Goal: Navigation & Orientation: Find specific page/section

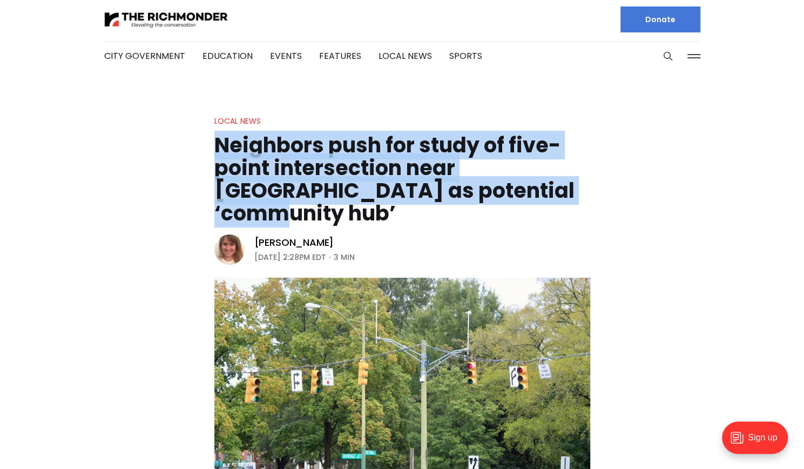
click at [184, 16] on img at bounding box center [166, 19] width 124 height 19
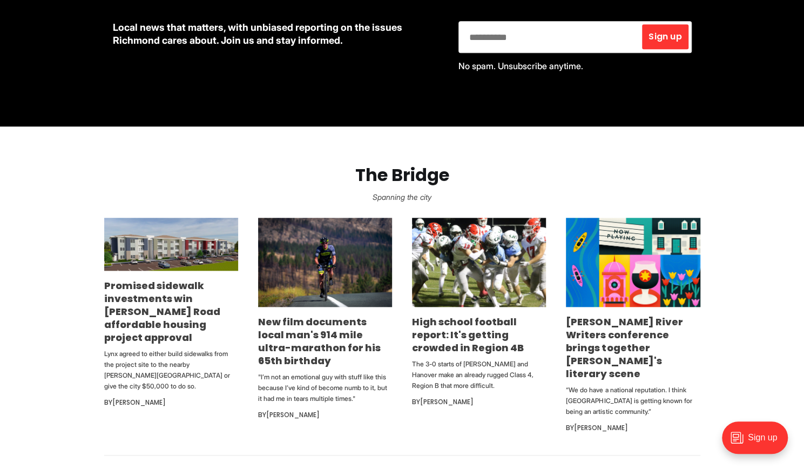
scroll to position [524, 0]
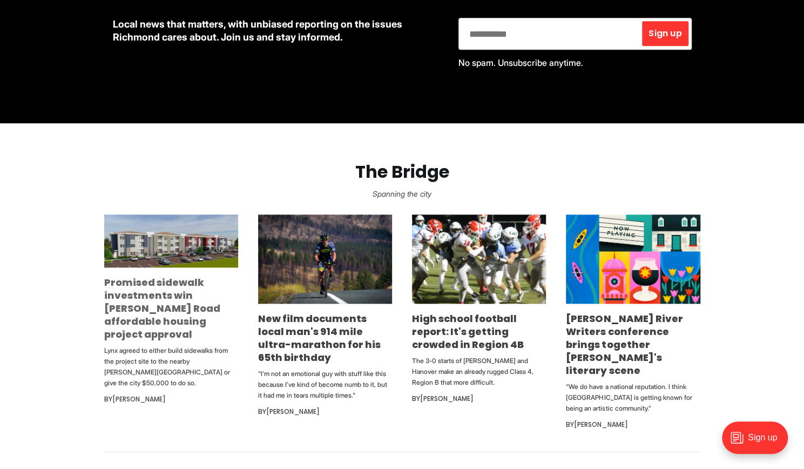
click at [176, 305] on link "Promised sidewalk investments win [PERSON_NAME] Road affordable housing project…" at bounding box center [162, 307] width 116 height 65
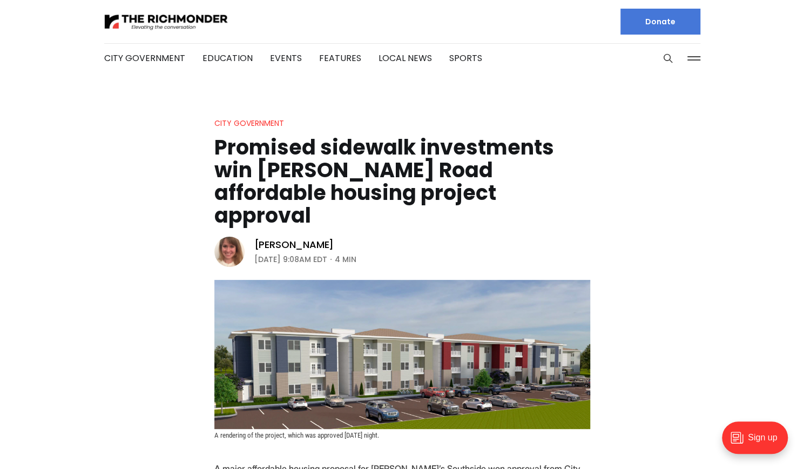
click at [205, 34] on li "Education" at bounding box center [228, 58] width 50 height 58
click at [188, 21] on img at bounding box center [166, 21] width 124 height 19
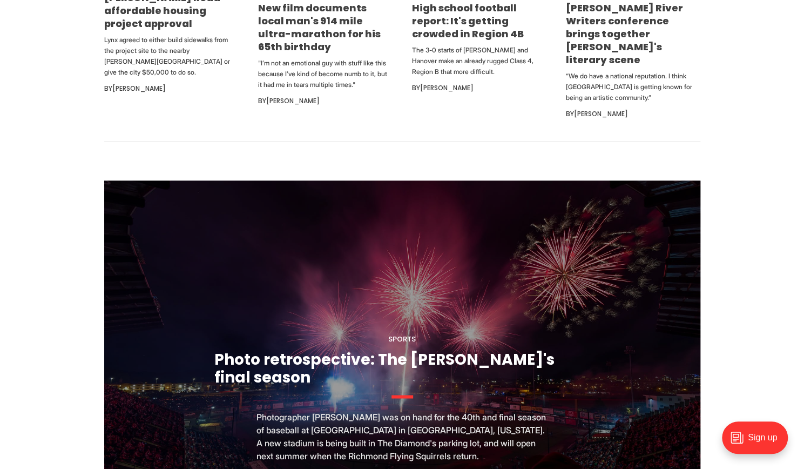
scroll to position [813, 0]
